Goal: Check status: Check status

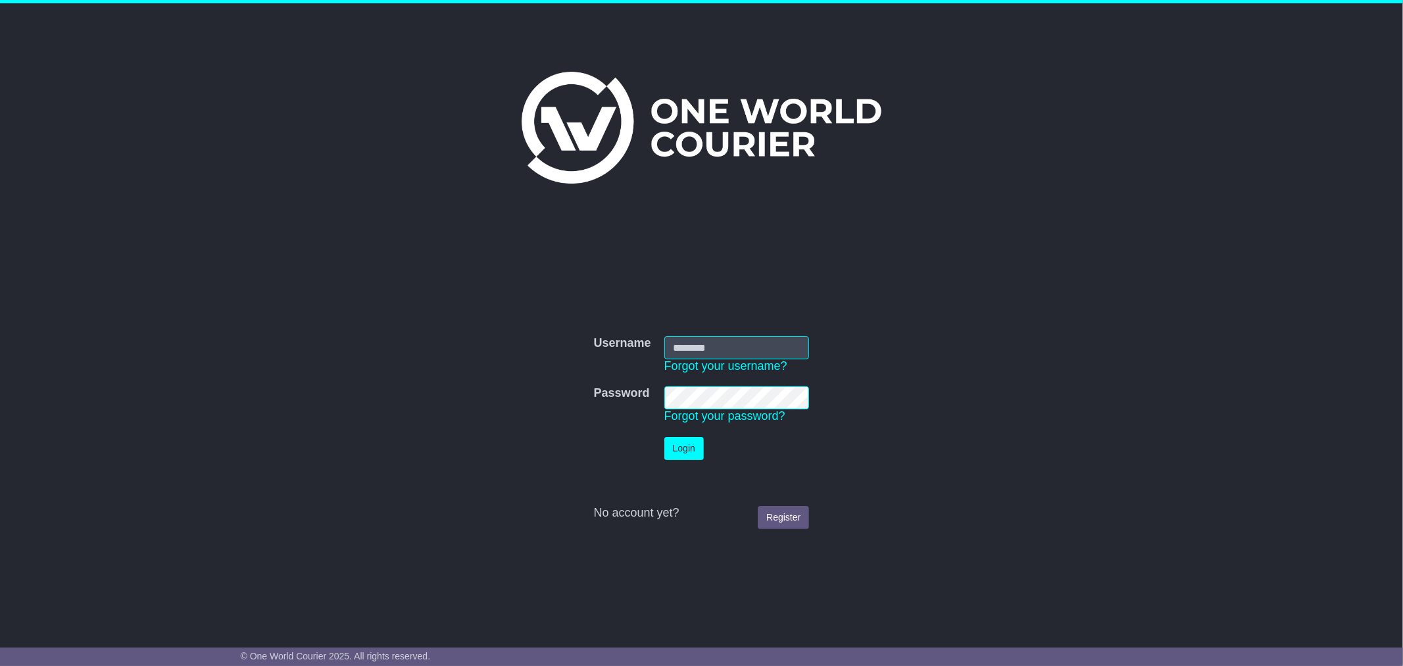
type input "*********"
click at [687, 445] on button "Login" at bounding box center [683, 448] width 39 height 23
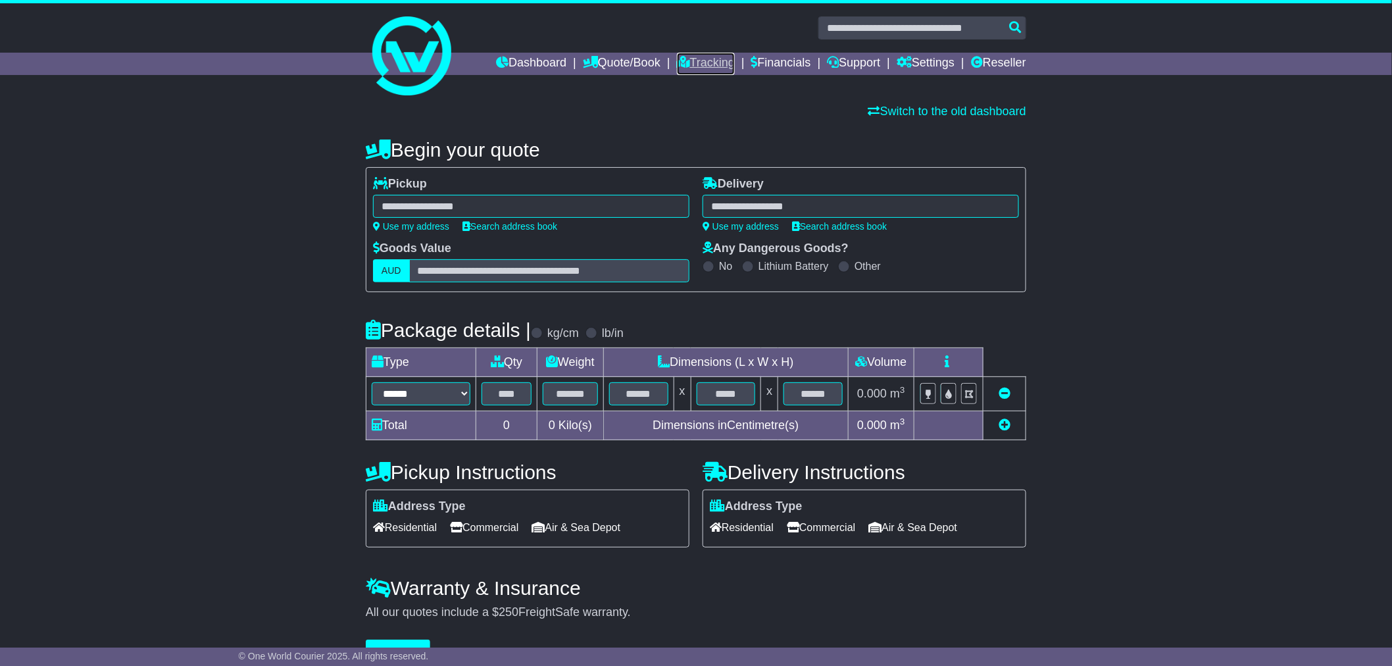
click at [693, 58] on link "Tracking" at bounding box center [706, 64] width 58 height 22
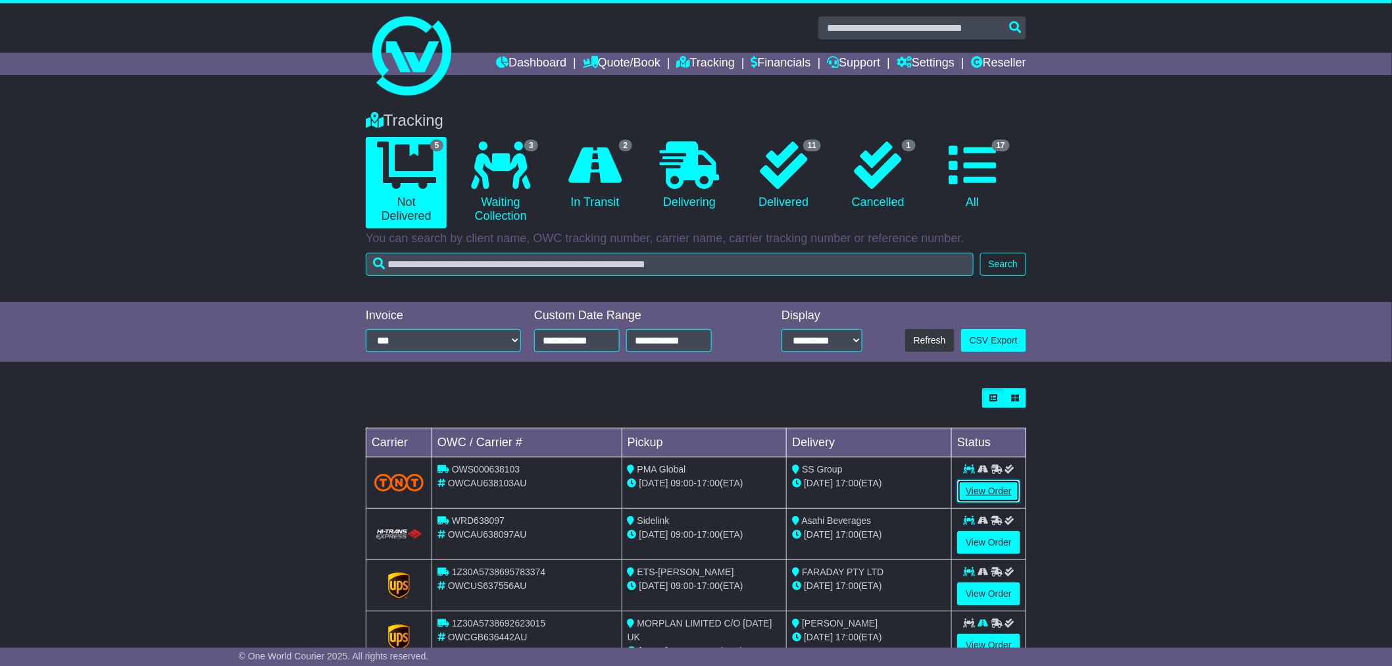
click at [984, 493] on link "View Order" at bounding box center [988, 491] width 63 height 23
click at [987, 541] on link "View Order" at bounding box center [988, 542] width 63 height 23
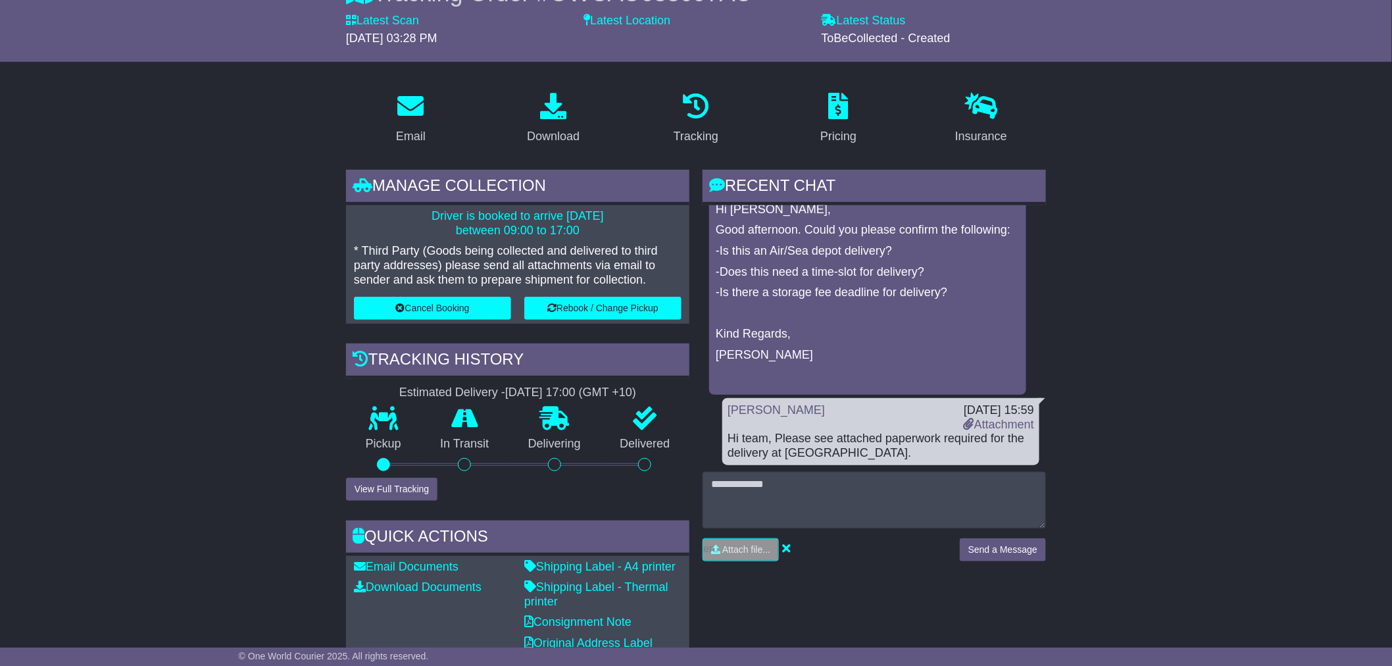
scroll to position [146, 0]
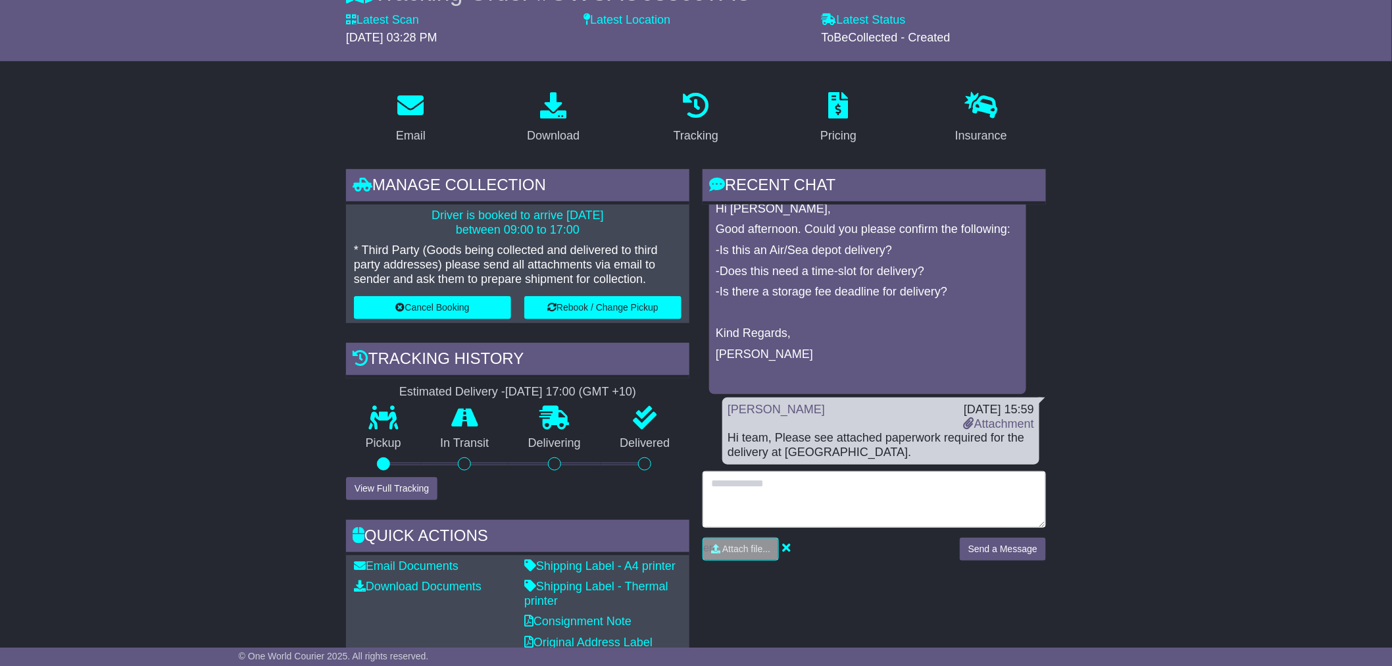
click at [791, 489] on textarea at bounding box center [873, 499] width 343 height 57
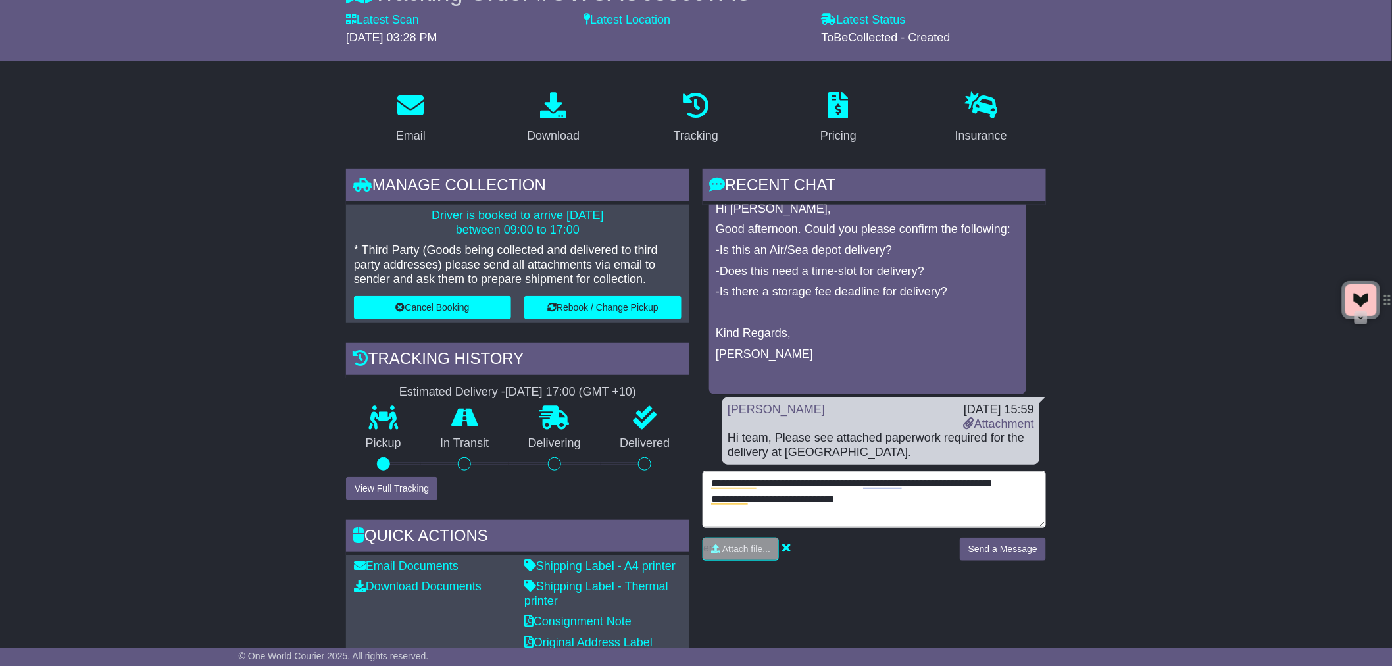
type textarea "**********"
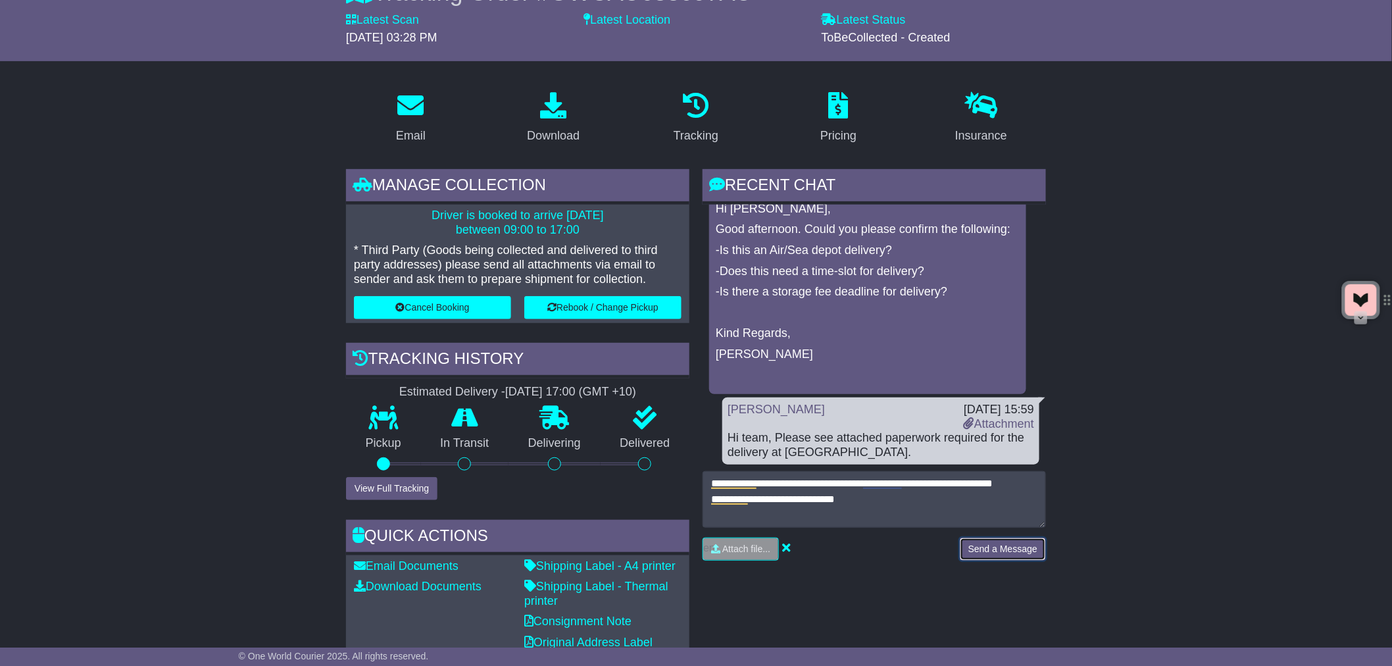
drag, startPoint x: 981, startPoint y: 541, endPoint x: 934, endPoint y: 536, distance: 47.6
click at [981, 541] on button "Send a Message" at bounding box center [1003, 548] width 86 height 23
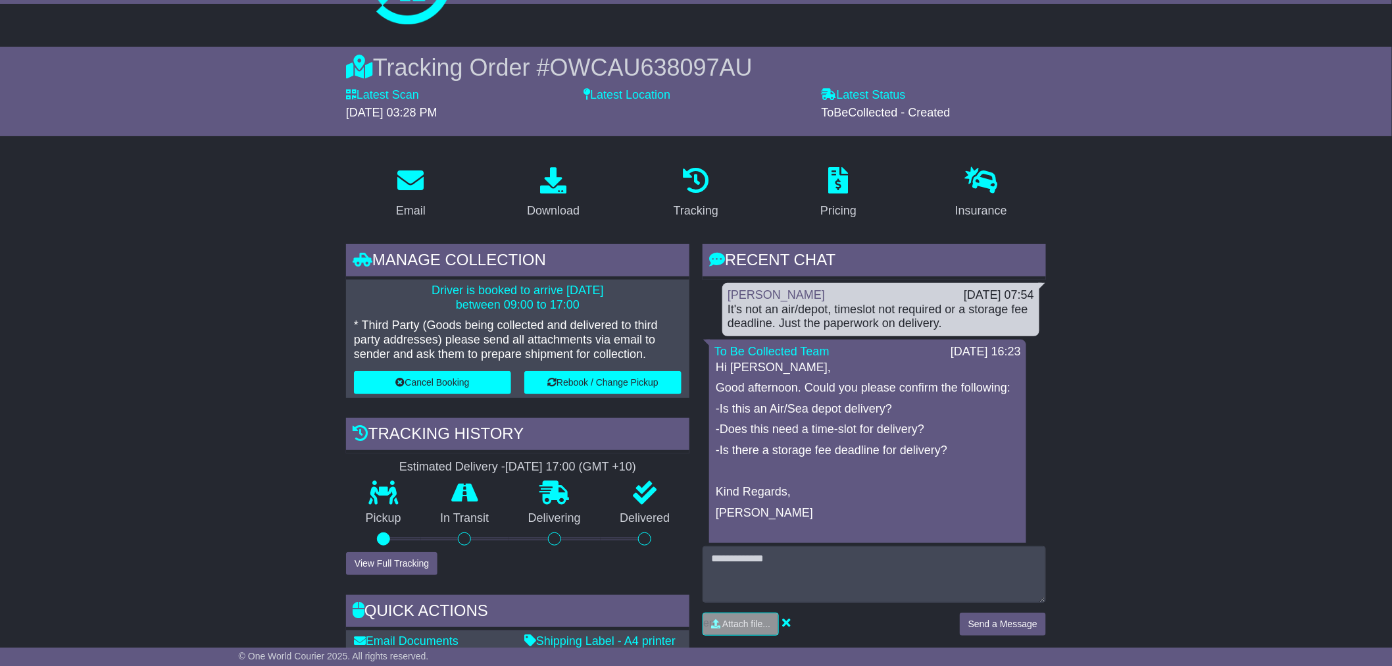
scroll to position [0, 0]
